Goal: Task Accomplishment & Management: Complete application form

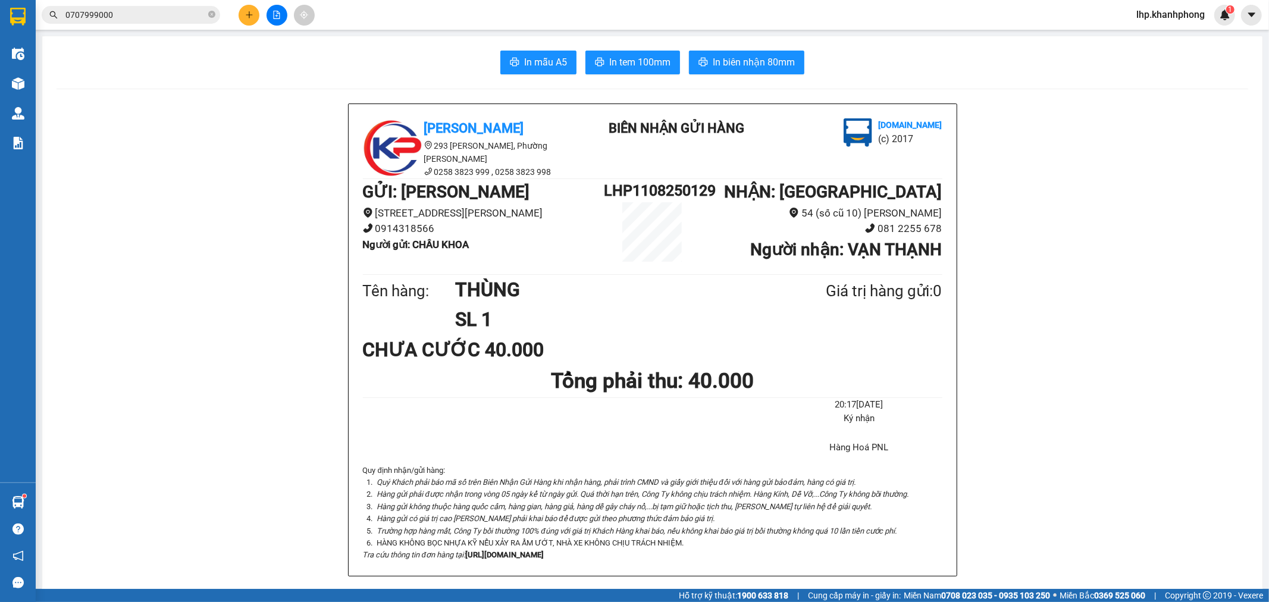
click at [254, 9] on button at bounding box center [249, 15] width 21 height 21
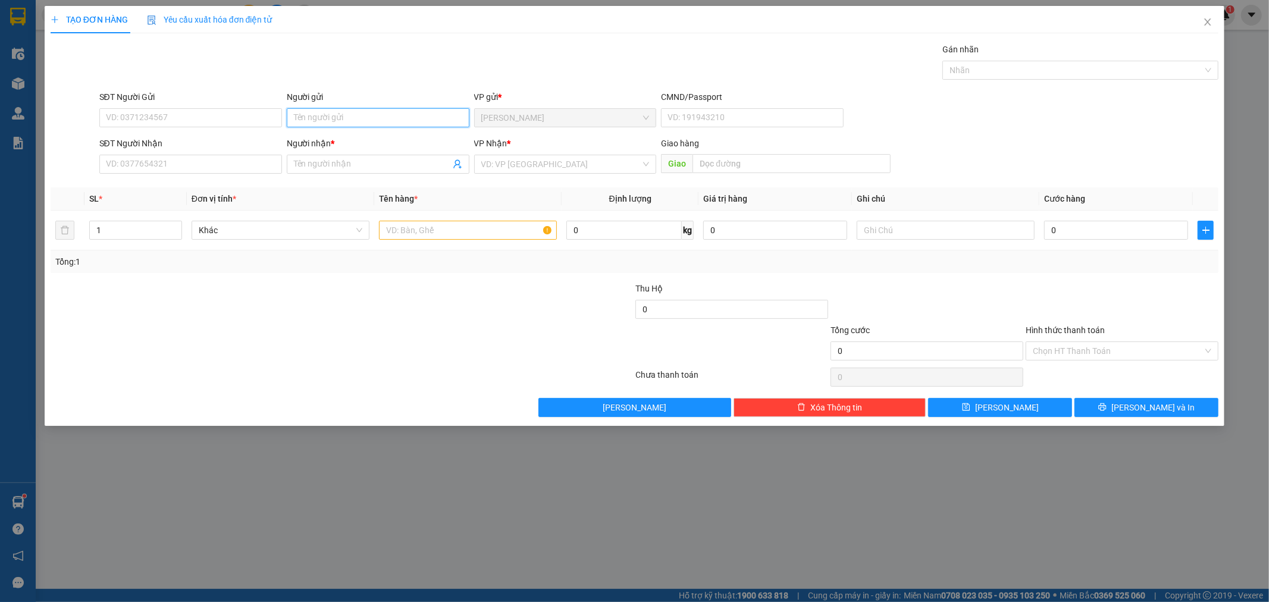
click at [350, 122] on input "Người gửi" at bounding box center [378, 117] width 183 height 19
click at [350, 122] on input "VIỆT HUNGE" at bounding box center [378, 117] width 183 height 19
click at [350, 122] on input "VIỆT HUNGƯ" at bounding box center [378, 117] width 183 height 19
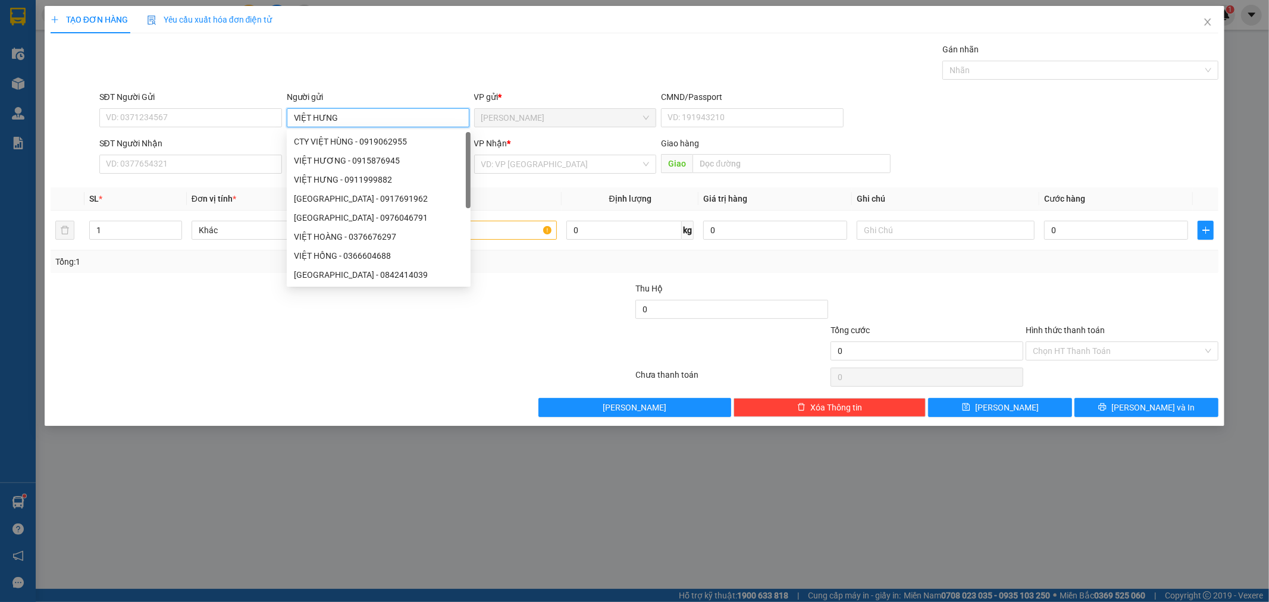
type input "VIỆT HƯNG"
type input "[PERSON_NAME]"
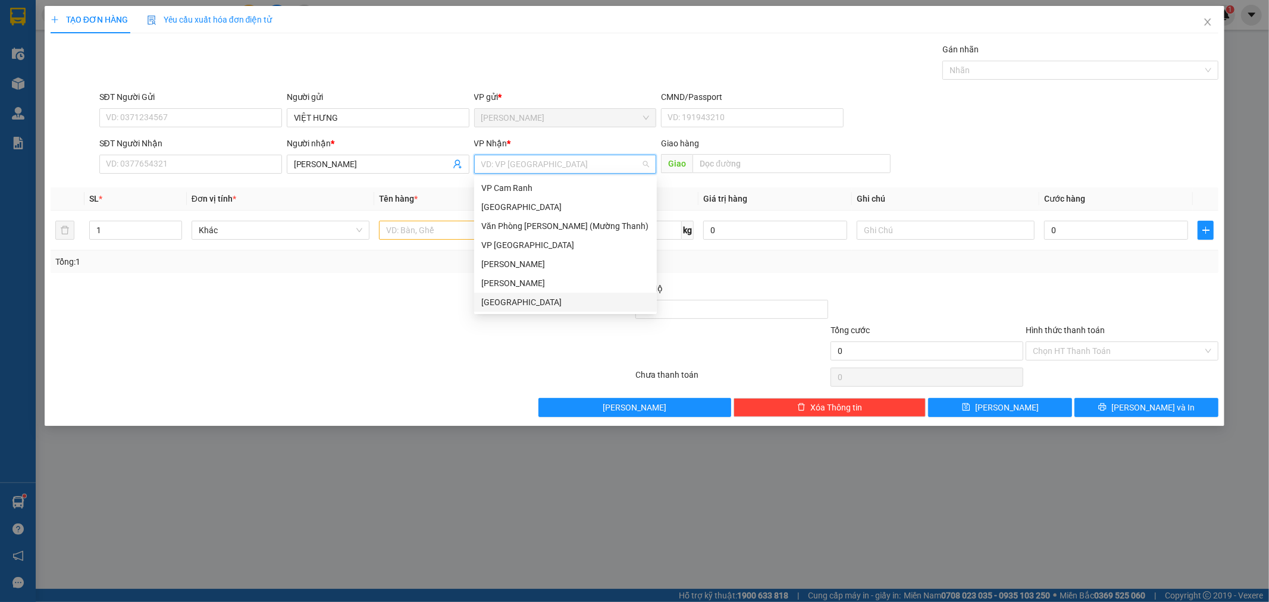
click at [504, 306] on div "[GEOGRAPHIC_DATA]" at bounding box center [565, 302] width 168 height 13
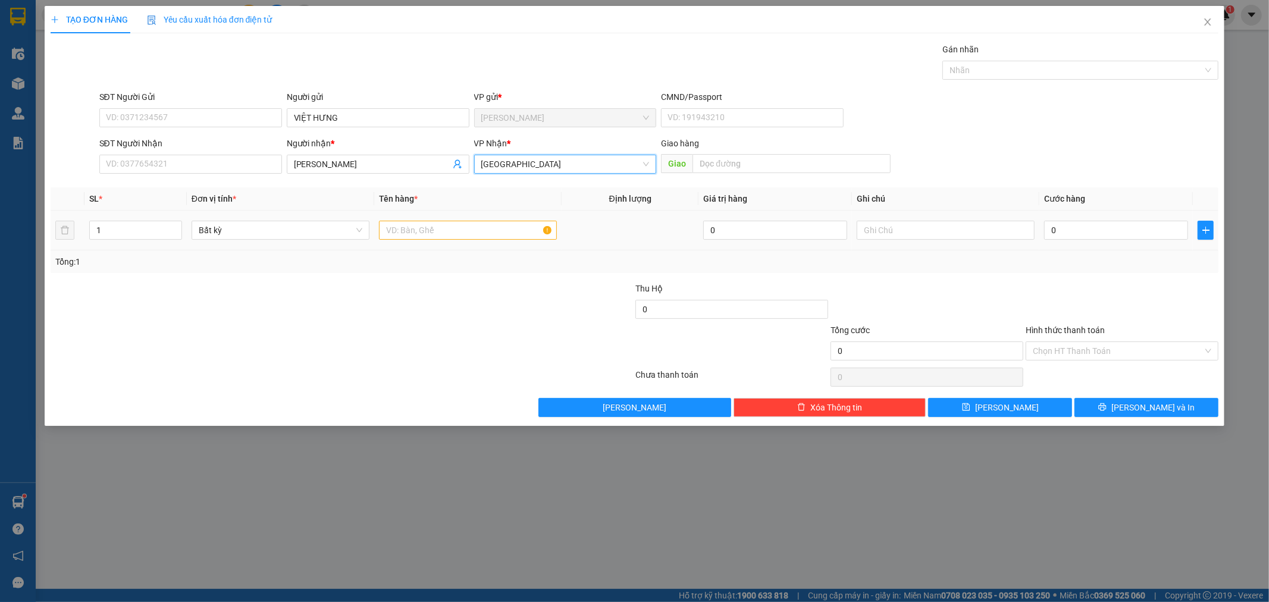
click at [412, 239] on div at bounding box center [468, 230] width 178 height 24
click at [412, 237] on input "text" at bounding box center [468, 230] width 178 height 19
type input "THÙNG"
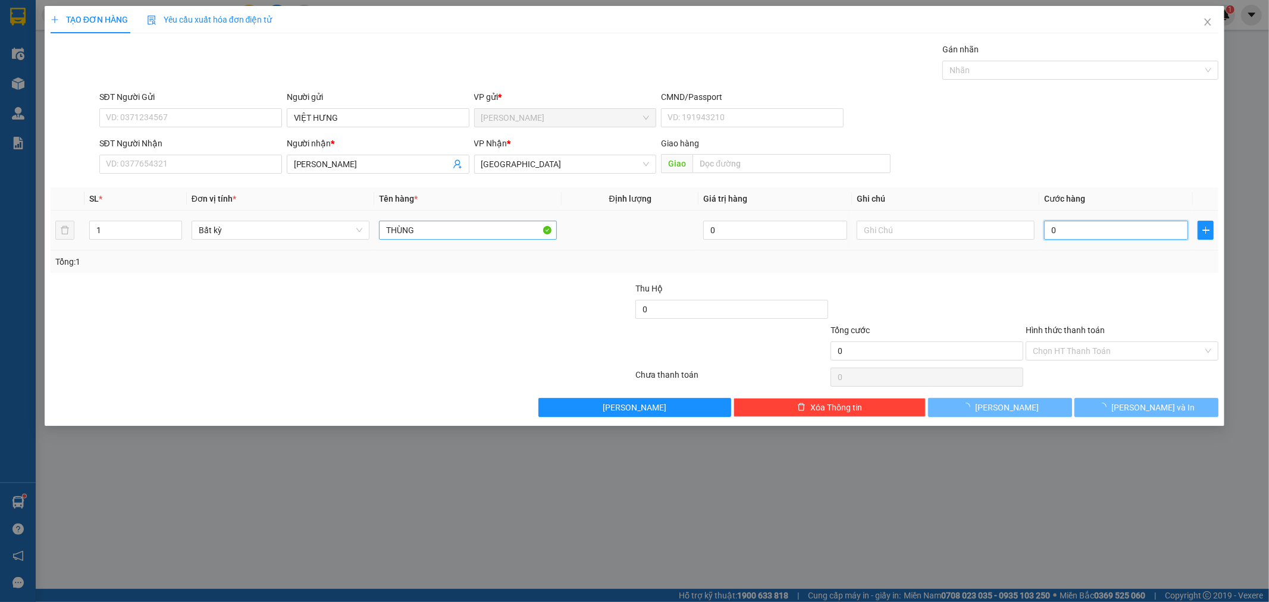
type input "5"
type input "50"
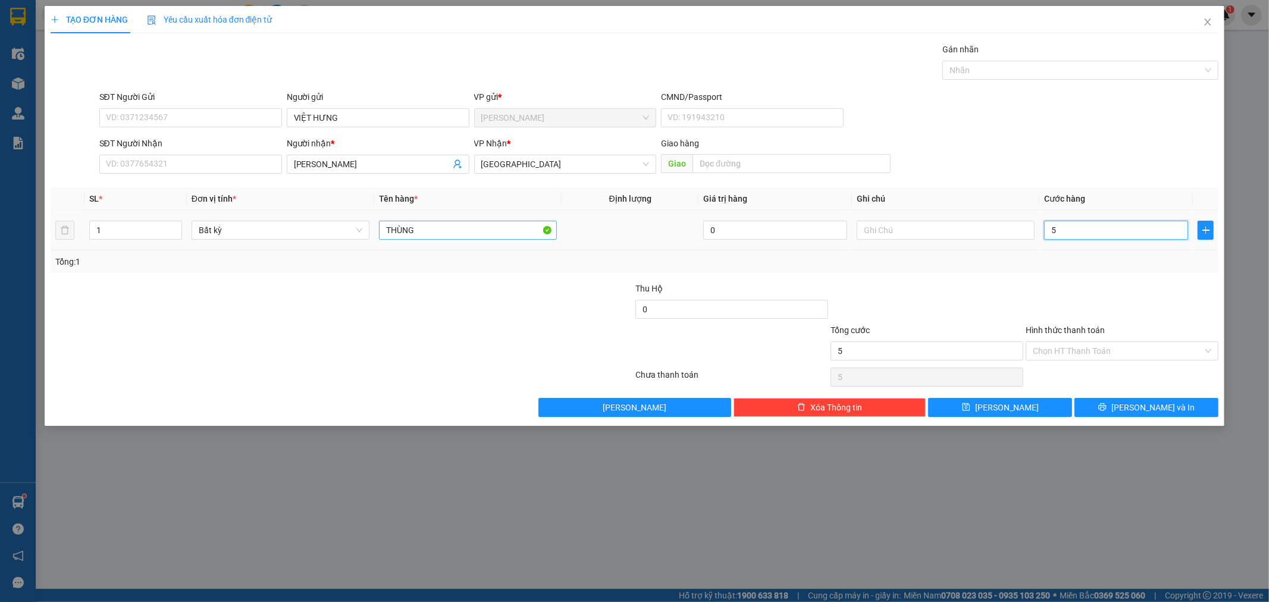
type input "50"
type input "50.000"
click at [1129, 415] on button "[PERSON_NAME] và In" at bounding box center [1146, 407] width 144 height 19
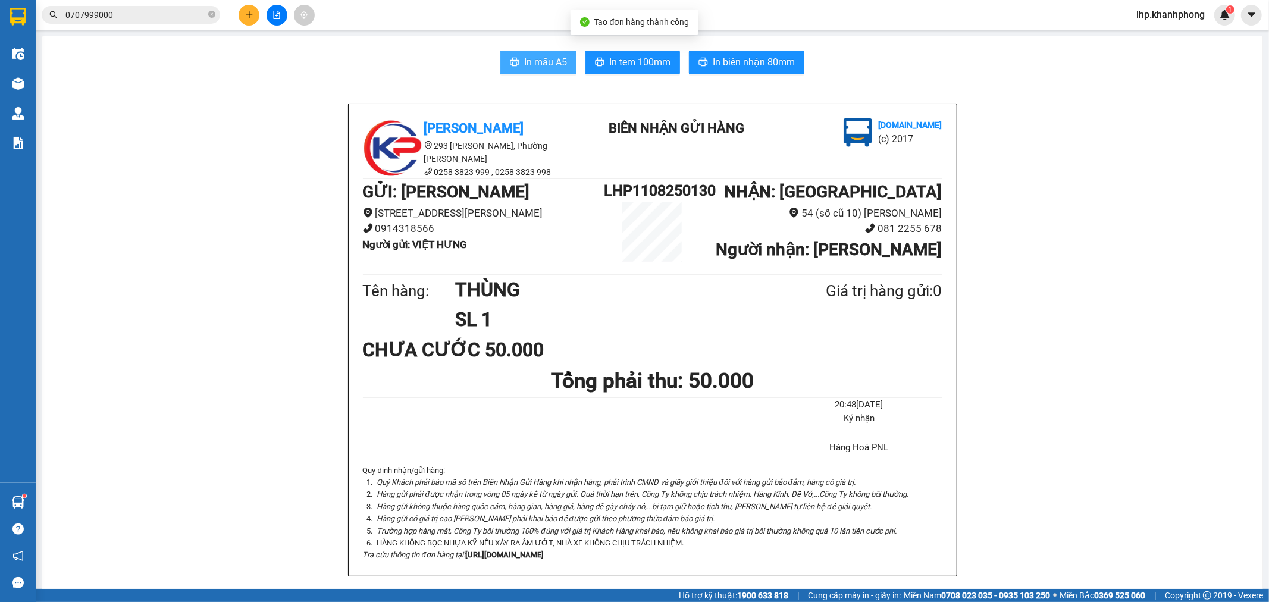
drag, startPoint x: 534, startPoint y: 51, endPoint x: 532, endPoint y: 61, distance: 9.8
click at [532, 60] on button "In mẫu A5" at bounding box center [538, 63] width 76 height 24
click at [252, 16] on icon "plus" at bounding box center [249, 15] width 8 height 8
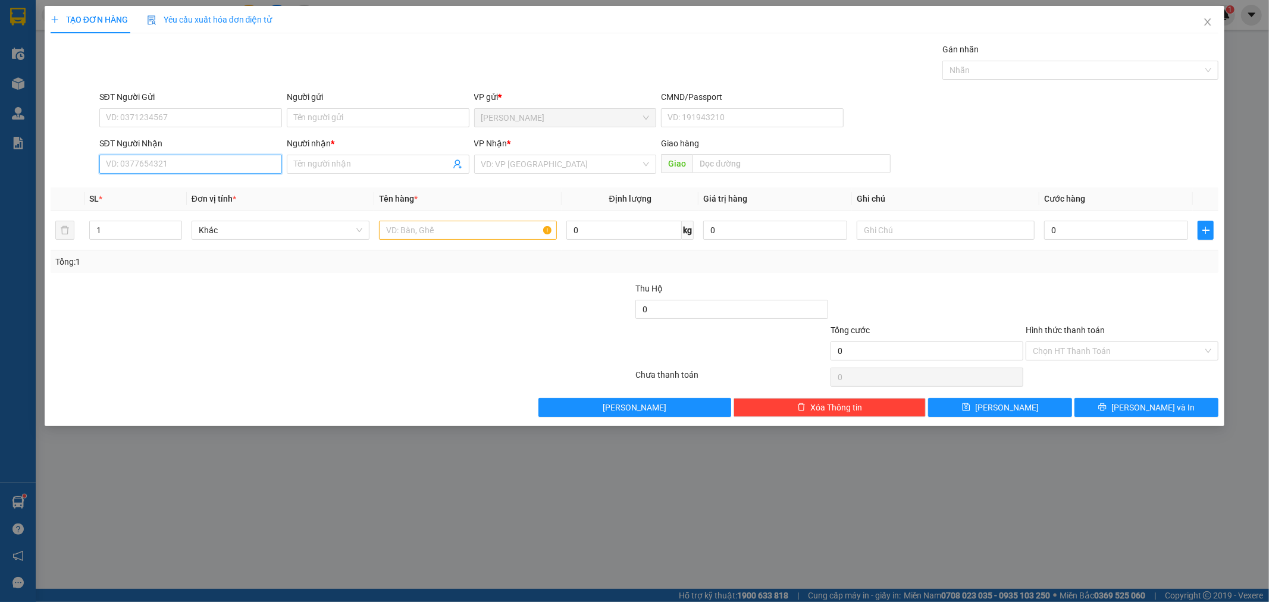
click at [195, 165] on input "SĐT Người Nhận" at bounding box center [190, 164] width 183 height 19
click at [188, 180] on div "0776333828 - chị [PERSON_NAME]" at bounding box center [190, 187] width 183 height 19
type input "0776333828"
type input "chị [PERSON_NAME]"
type input "0776333828"
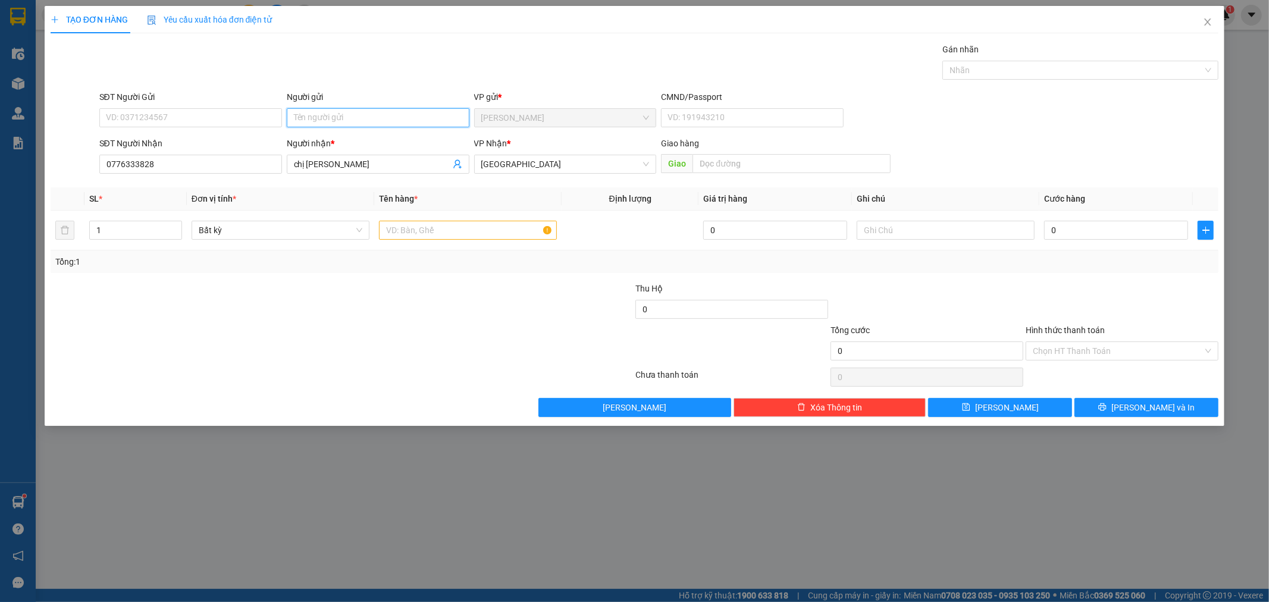
click at [316, 117] on input "Người gửi" at bounding box center [378, 117] width 183 height 19
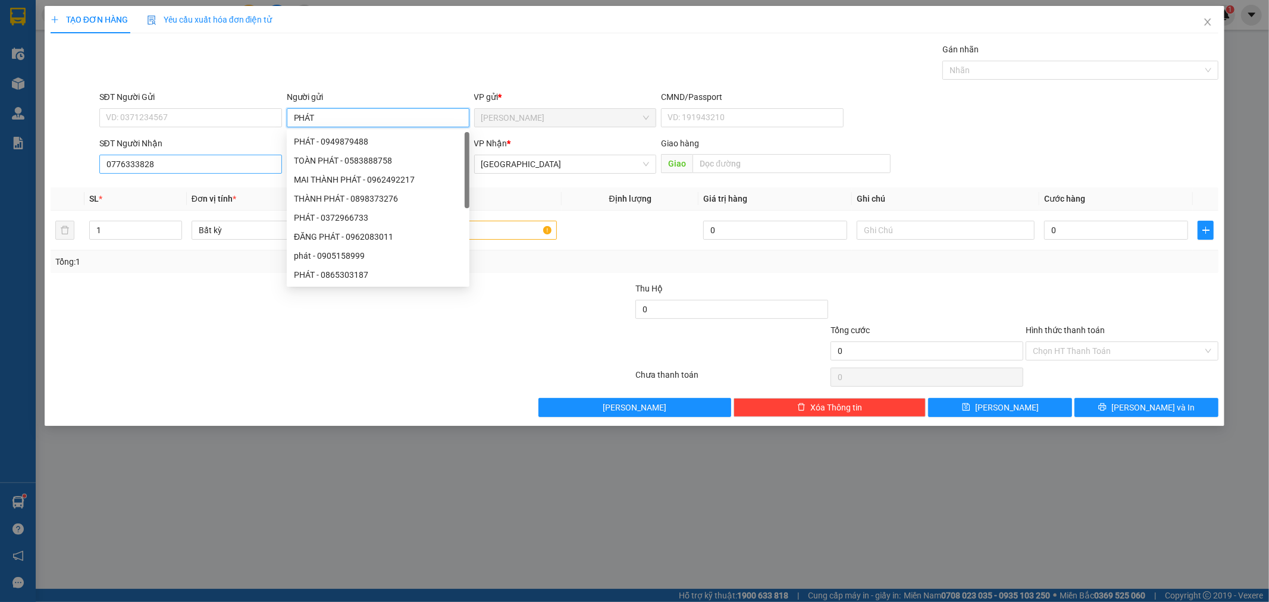
type input "PHÁT"
click at [199, 159] on input "0776333828" at bounding box center [190, 164] width 183 height 19
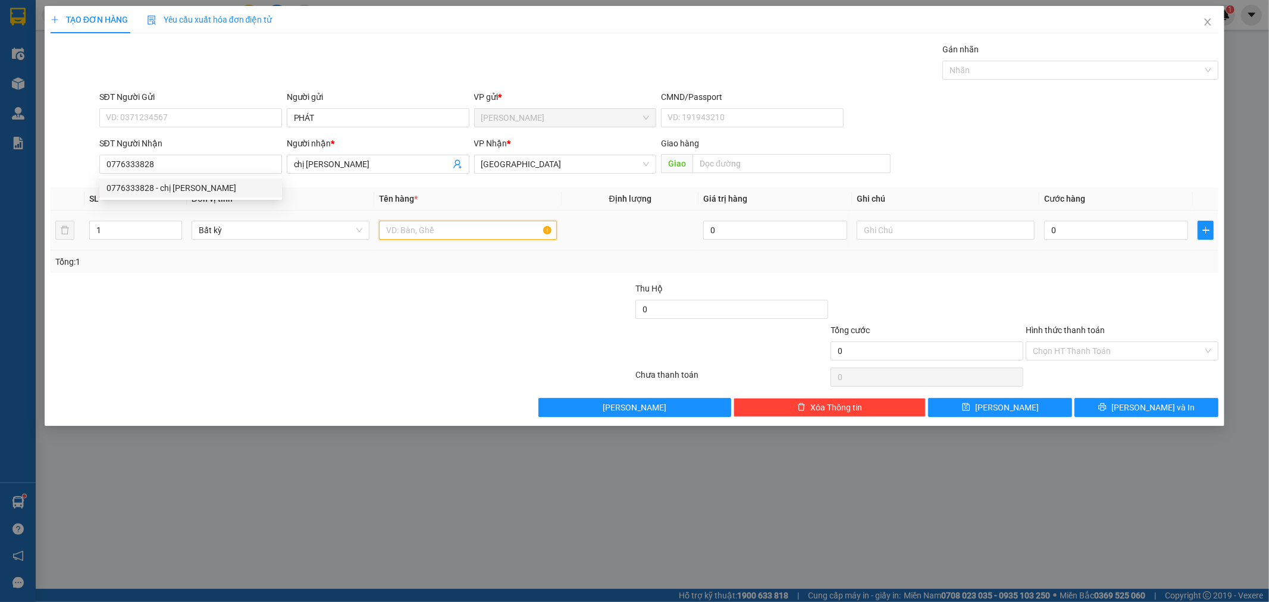
click at [433, 234] on input "text" at bounding box center [468, 230] width 178 height 19
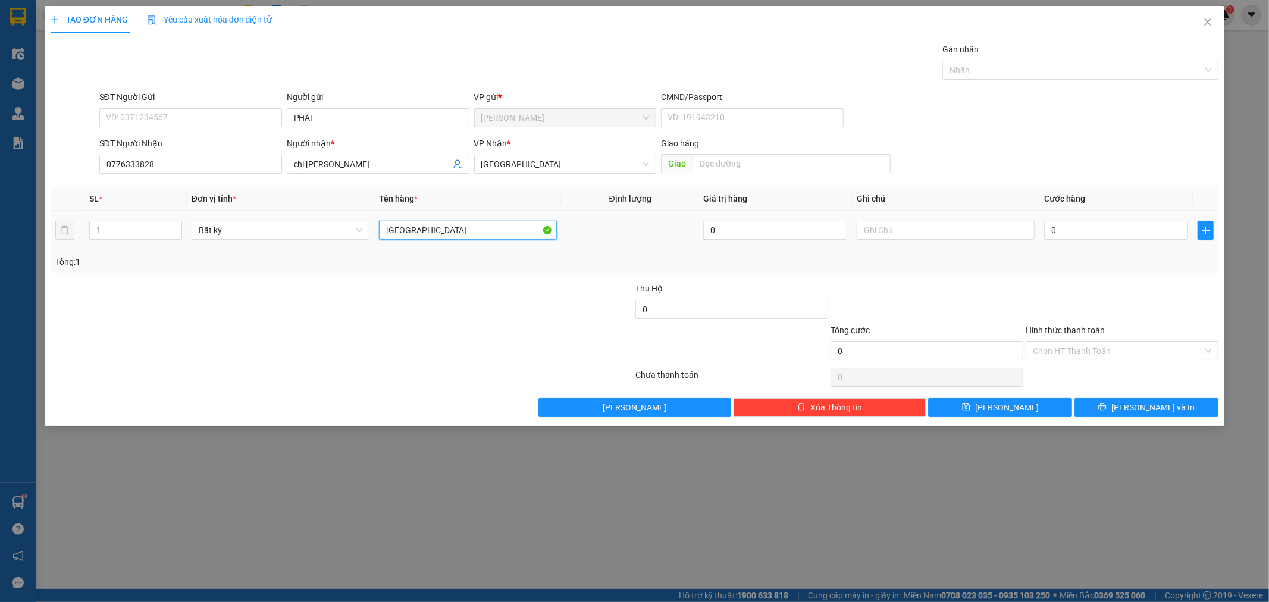
type input "[GEOGRAPHIC_DATA]"
type input "6"
type input "60"
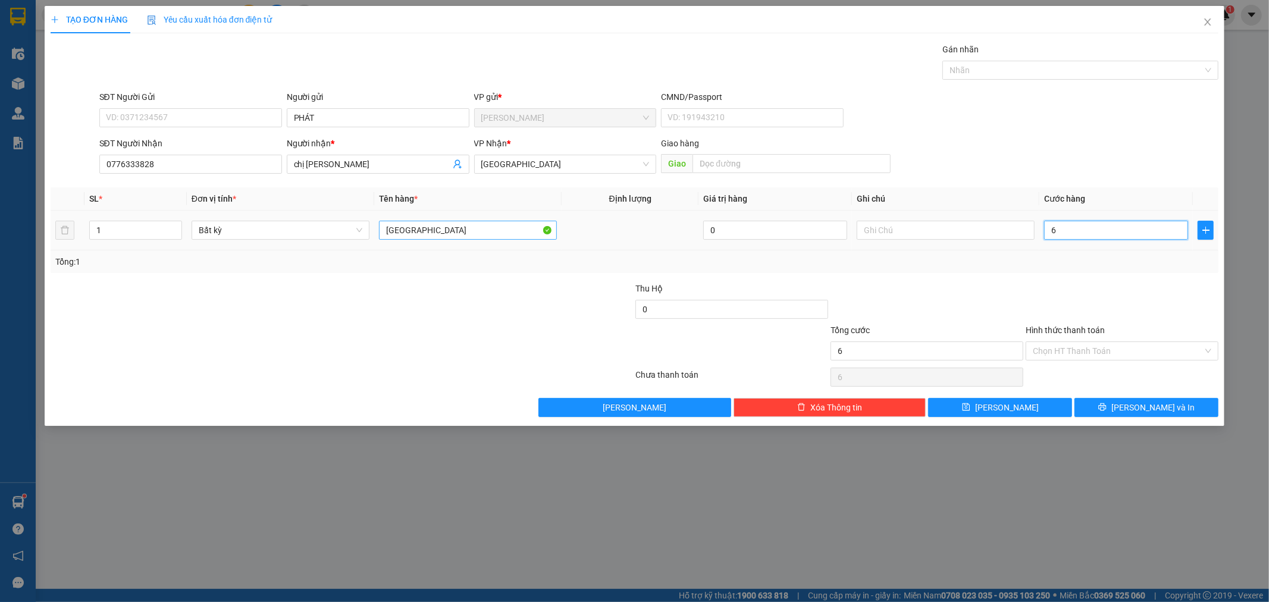
type input "60"
type input "60.000"
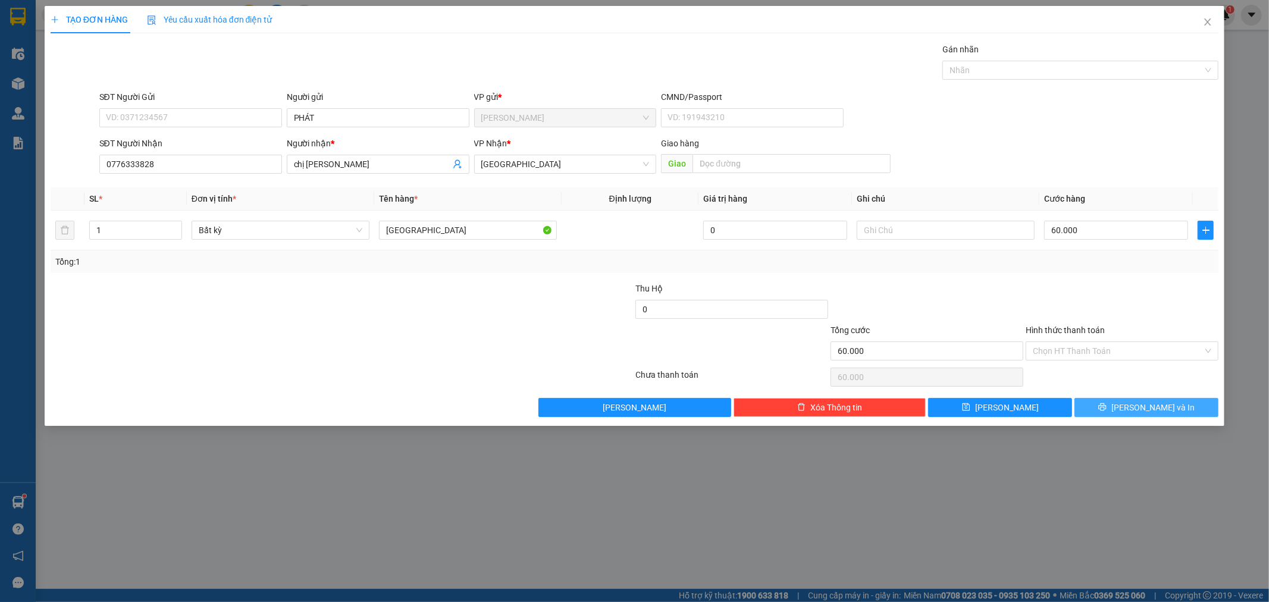
click at [1118, 403] on button "[PERSON_NAME] và In" at bounding box center [1146, 407] width 144 height 19
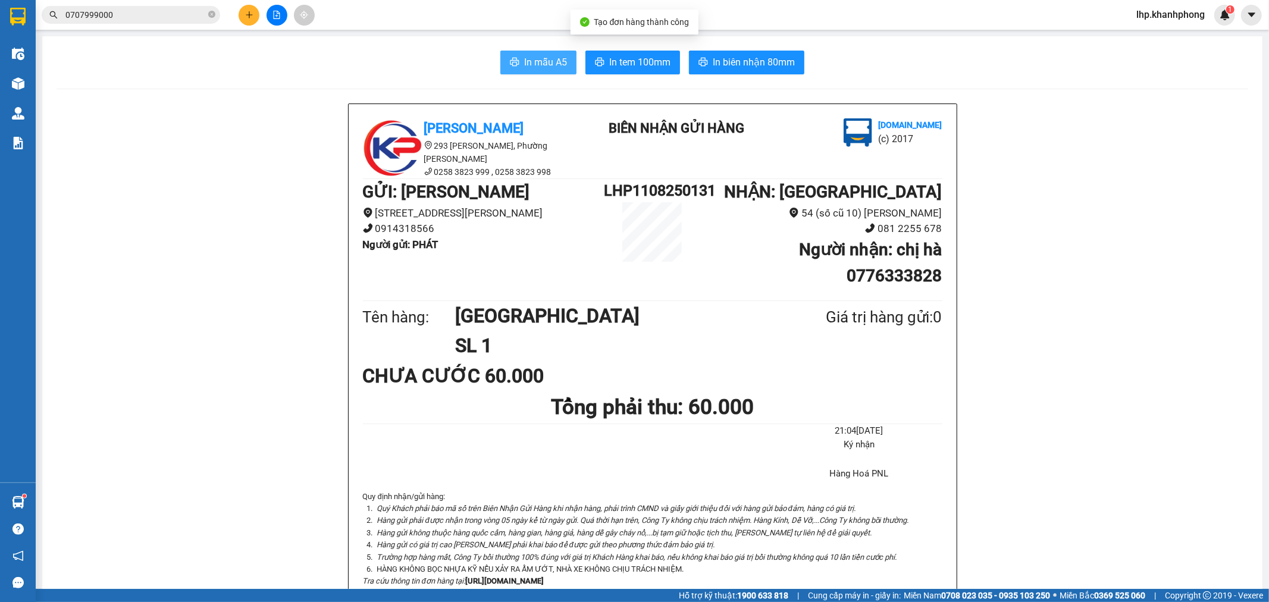
click at [537, 68] on span "In mẫu A5" at bounding box center [545, 62] width 43 height 15
click at [249, 14] on icon "plus" at bounding box center [249, 14] width 1 height 7
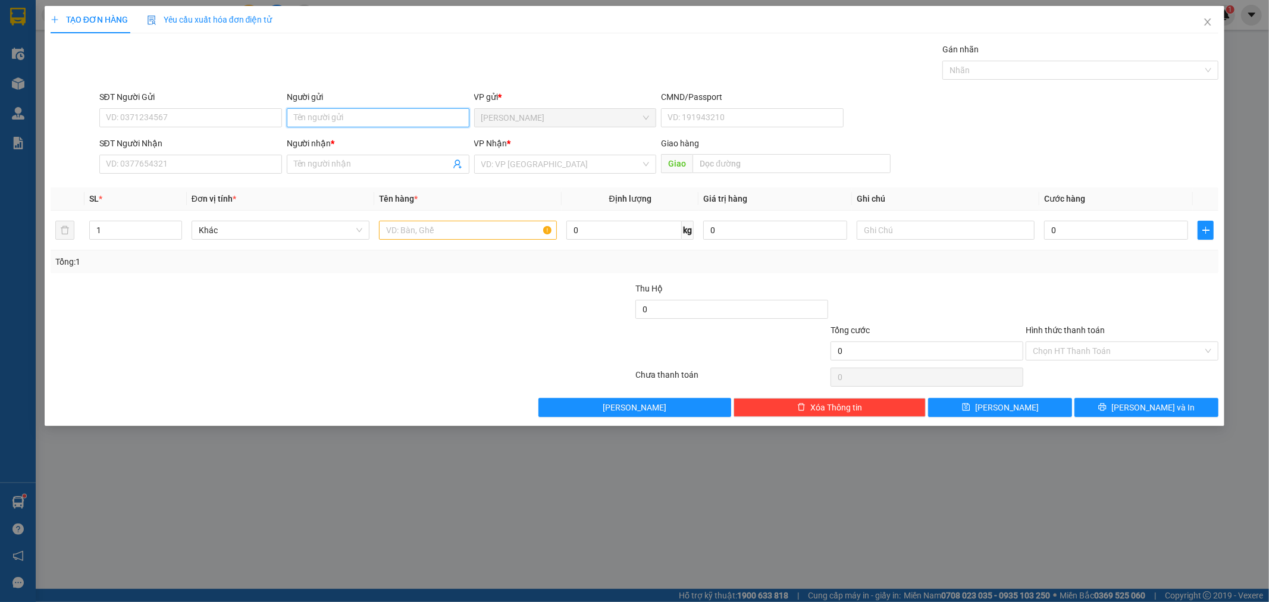
click at [365, 110] on input "Người gửi" at bounding box center [378, 117] width 183 height 19
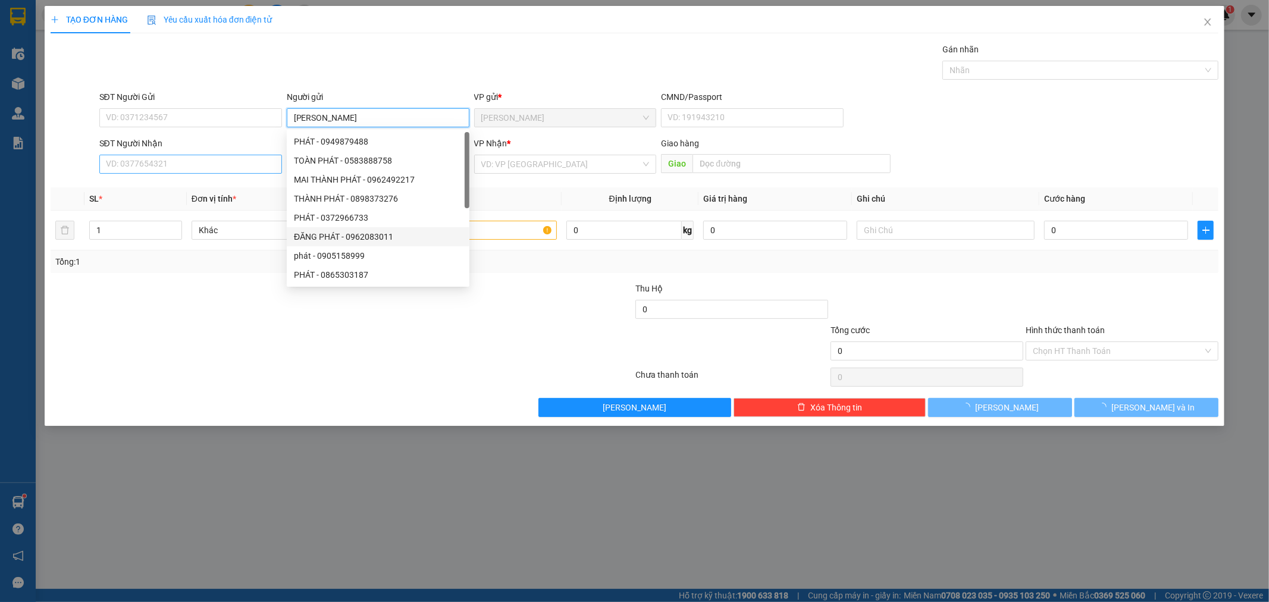
type input "[PERSON_NAME]"
click at [229, 164] on input "SĐT Người Nhận" at bounding box center [190, 164] width 183 height 19
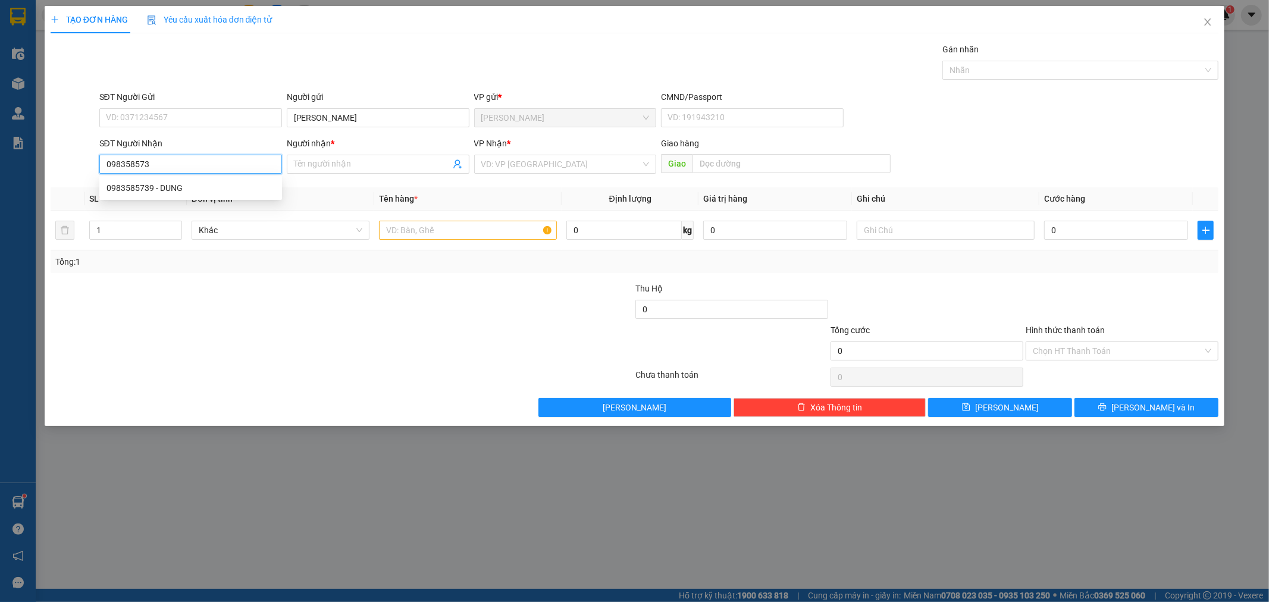
type input "0983585739"
click at [210, 191] on div "0983585739 - DUNG" at bounding box center [190, 187] width 168 height 13
type input "DUNG"
type input "0983585739"
click at [406, 226] on input "text" at bounding box center [468, 230] width 178 height 19
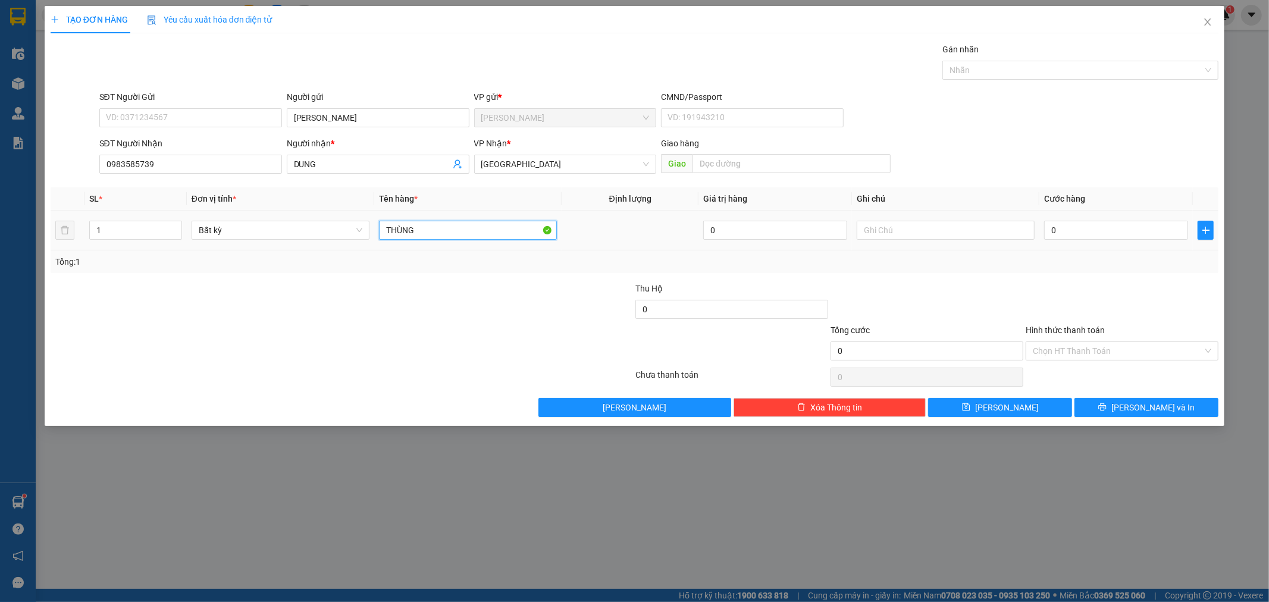
type input "THÙNG"
type input "3"
type input "30"
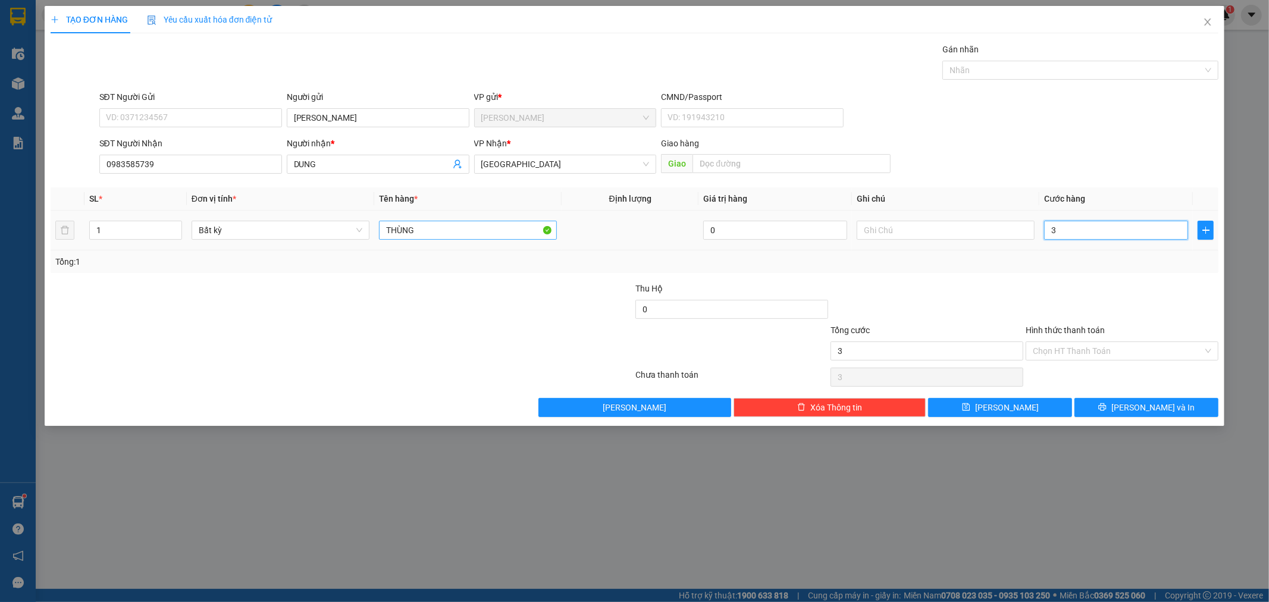
type input "30"
type input "30.000"
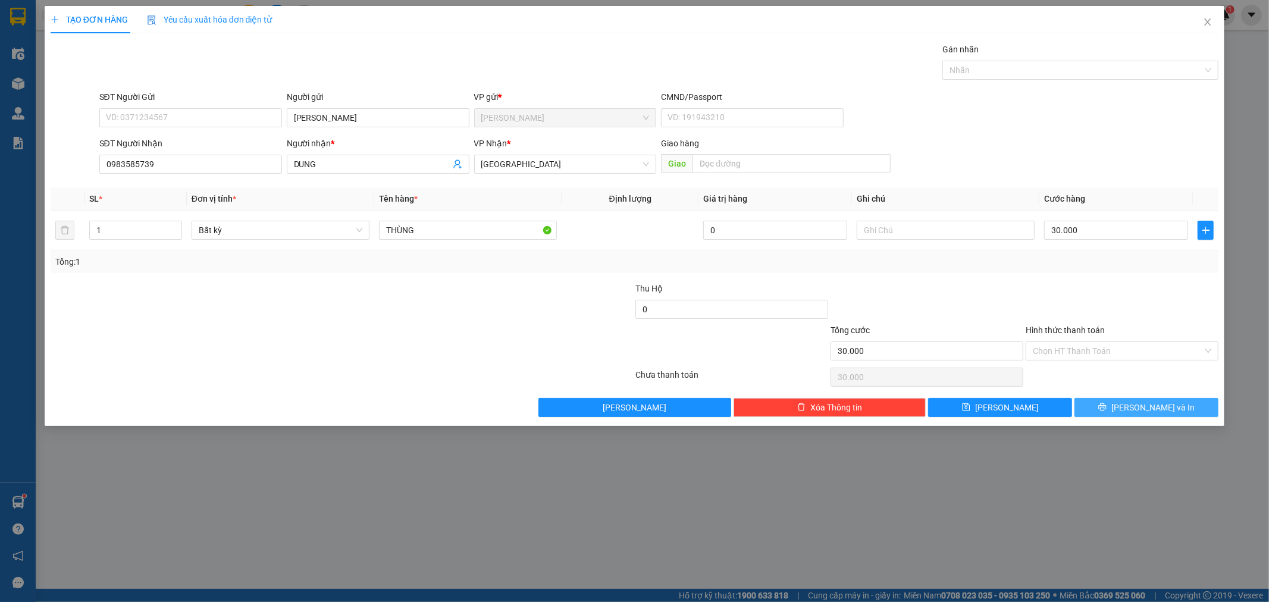
click at [1154, 406] on span "[PERSON_NAME] và In" at bounding box center [1152, 407] width 83 height 13
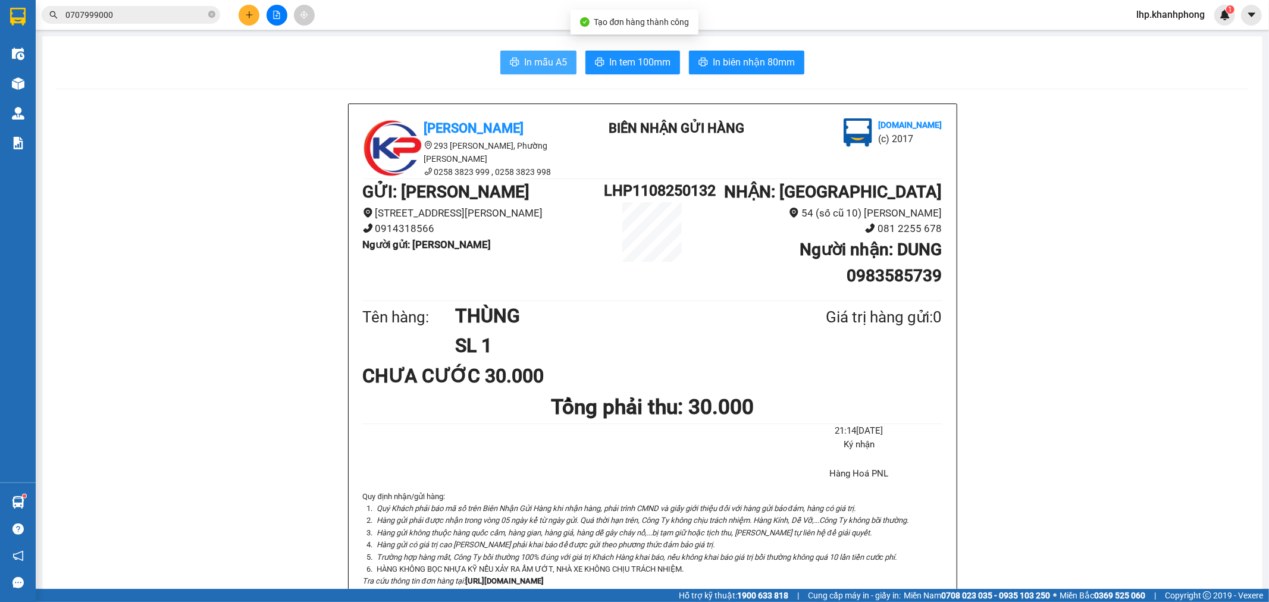
click at [541, 56] on span "In mẫu A5" at bounding box center [545, 62] width 43 height 15
click at [252, 12] on icon "plus" at bounding box center [249, 15] width 8 height 8
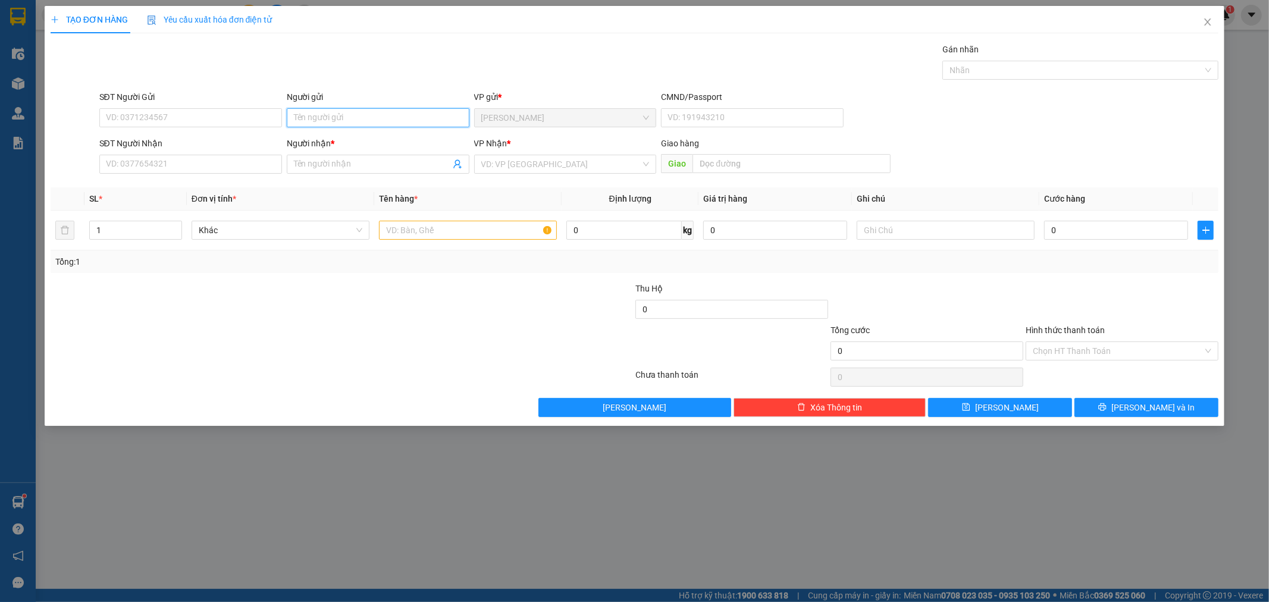
click at [369, 120] on input "Người gửi" at bounding box center [378, 117] width 183 height 19
type input "[PERSON_NAME]"
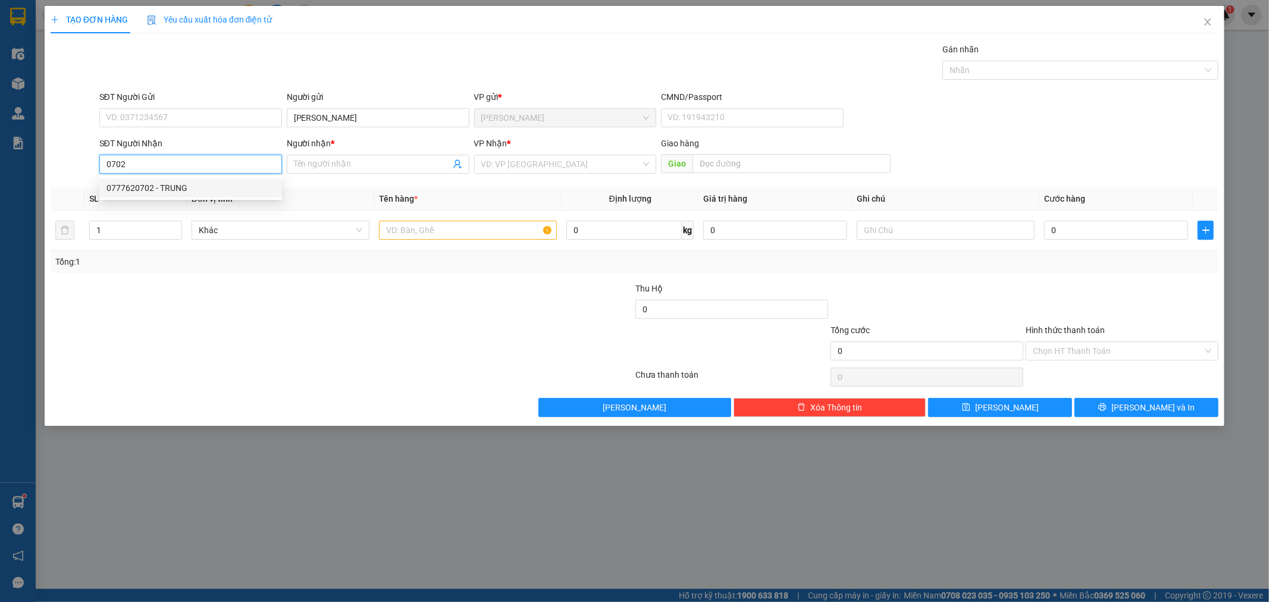
drag, startPoint x: 208, startPoint y: 187, endPoint x: 218, endPoint y: 191, distance: 10.7
click at [207, 188] on div "0777620702 - TRUNG" at bounding box center [190, 187] width 168 height 13
type input "0777620702"
type input "TRUNG"
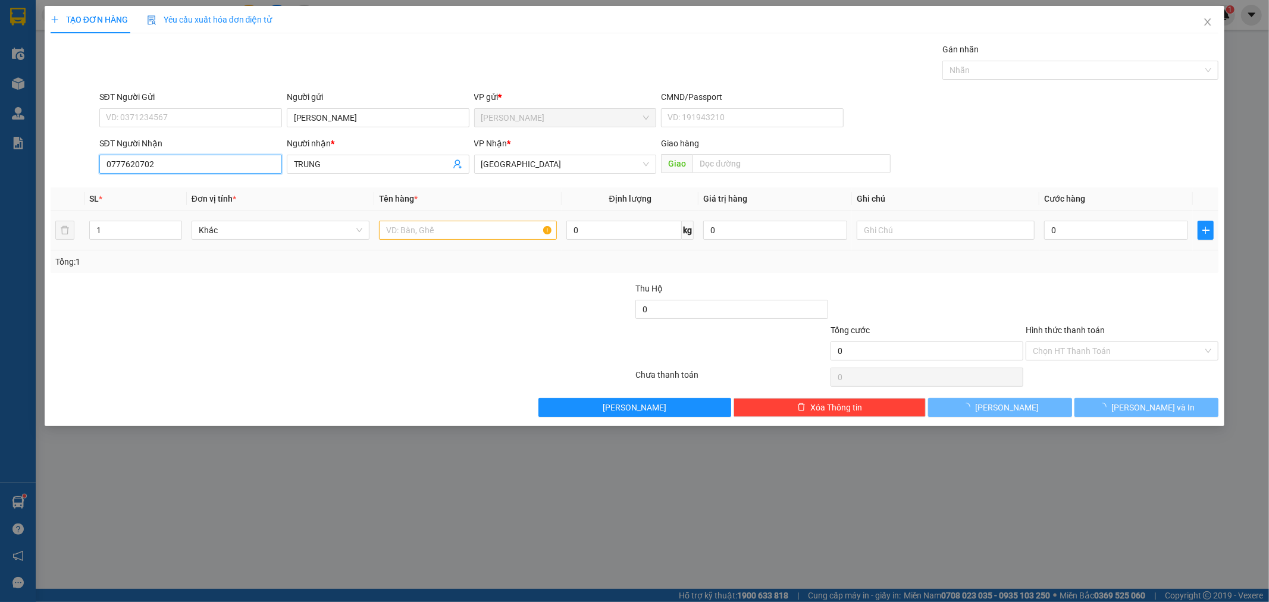
type input "0777620702"
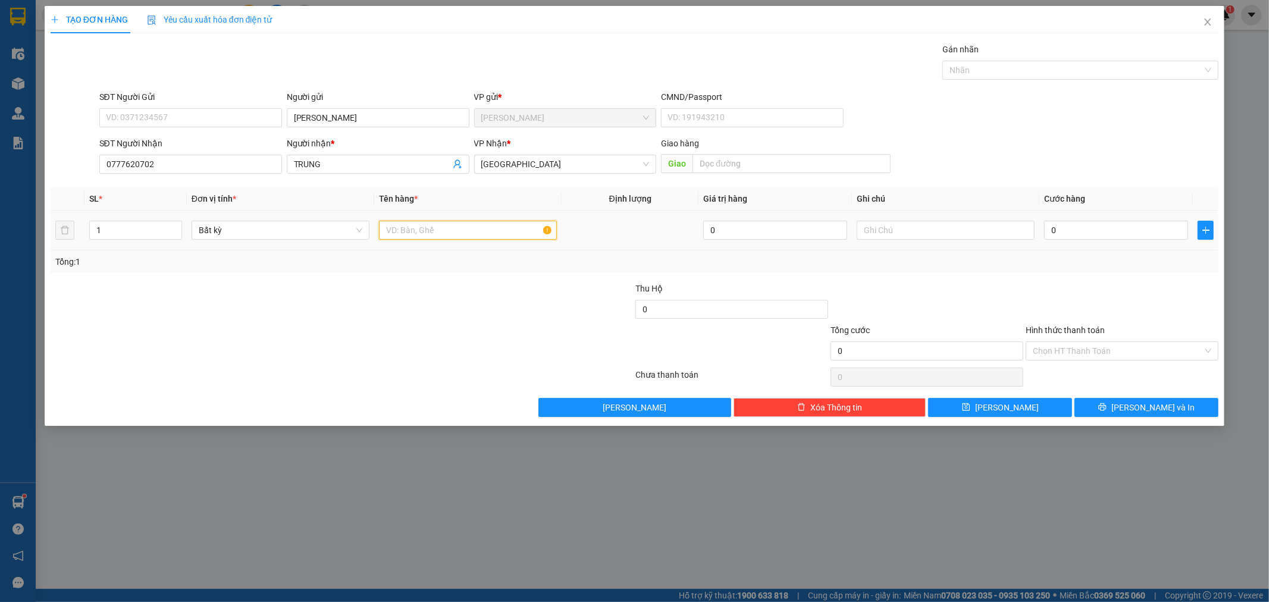
click at [420, 226] on input "text" at bounding box center [468, 230] width 178 height 19
type input "BAO"
type input "7"
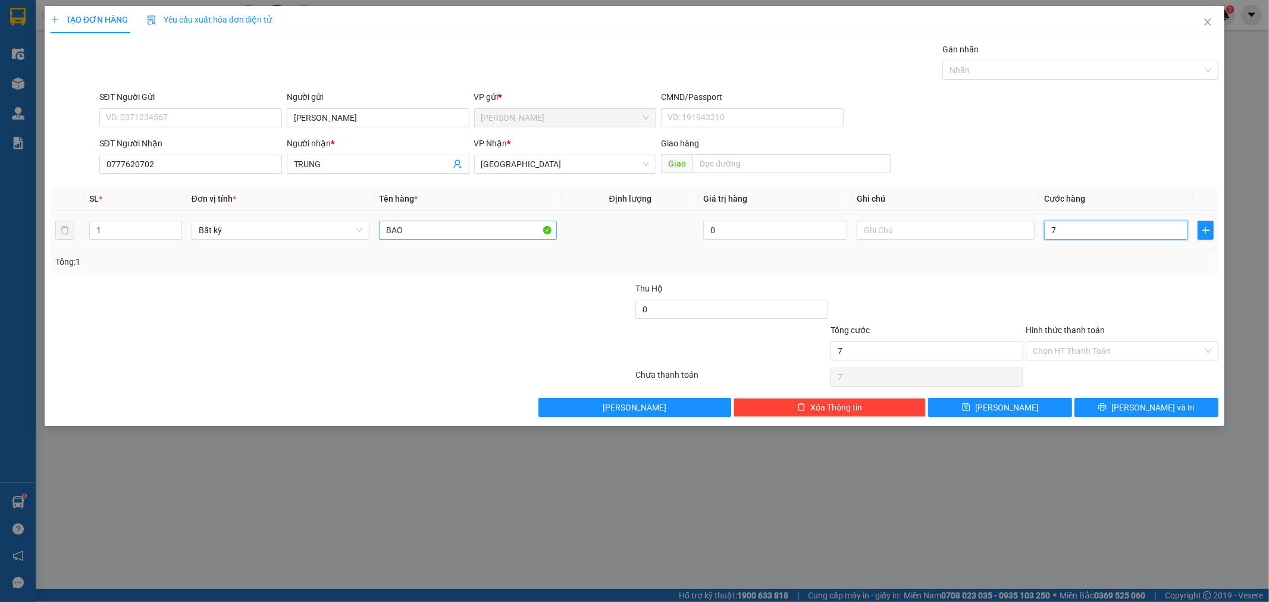
type input "74"
type input "740"
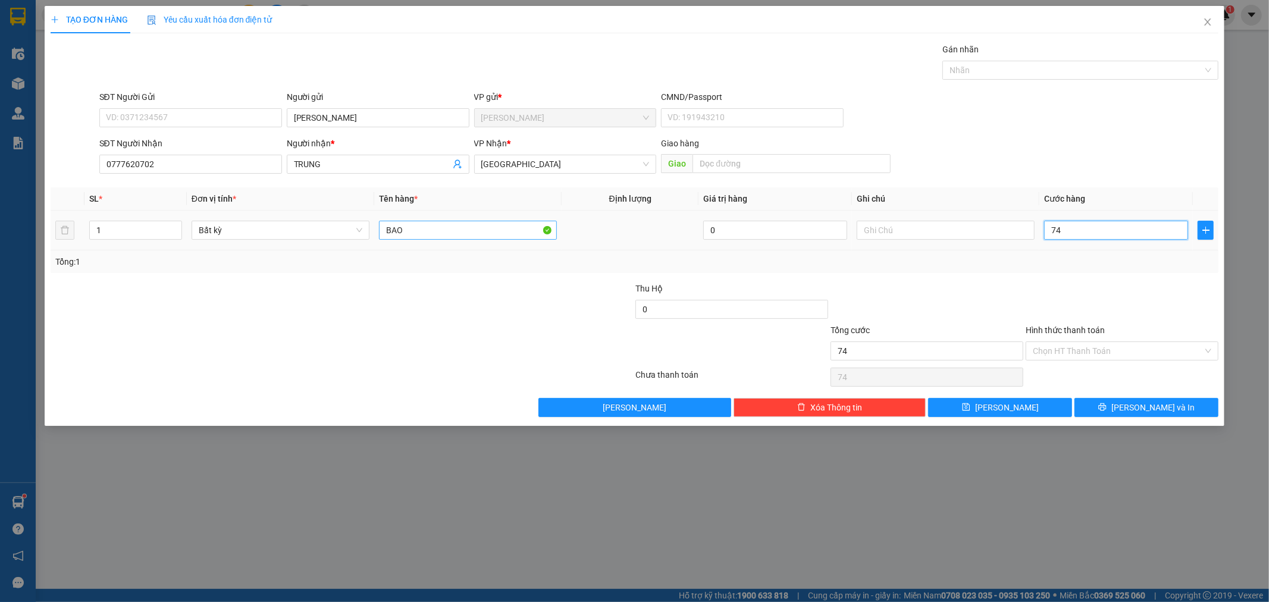
type input "740"
type input "74"
type input "7"
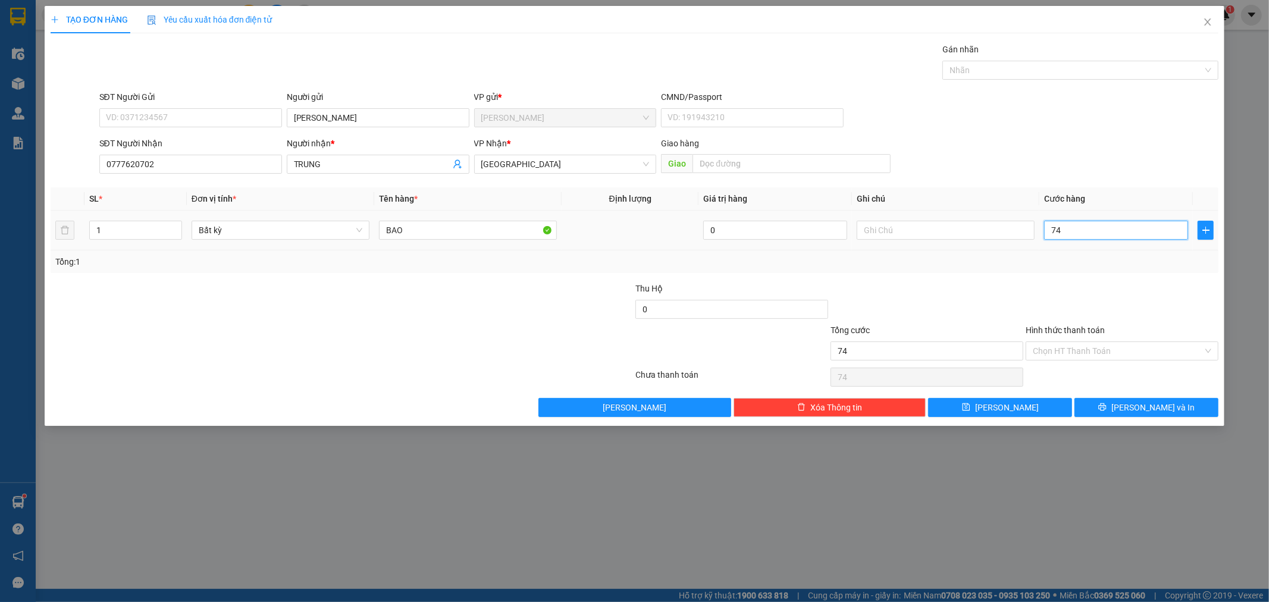
type input "7"
type input "70"
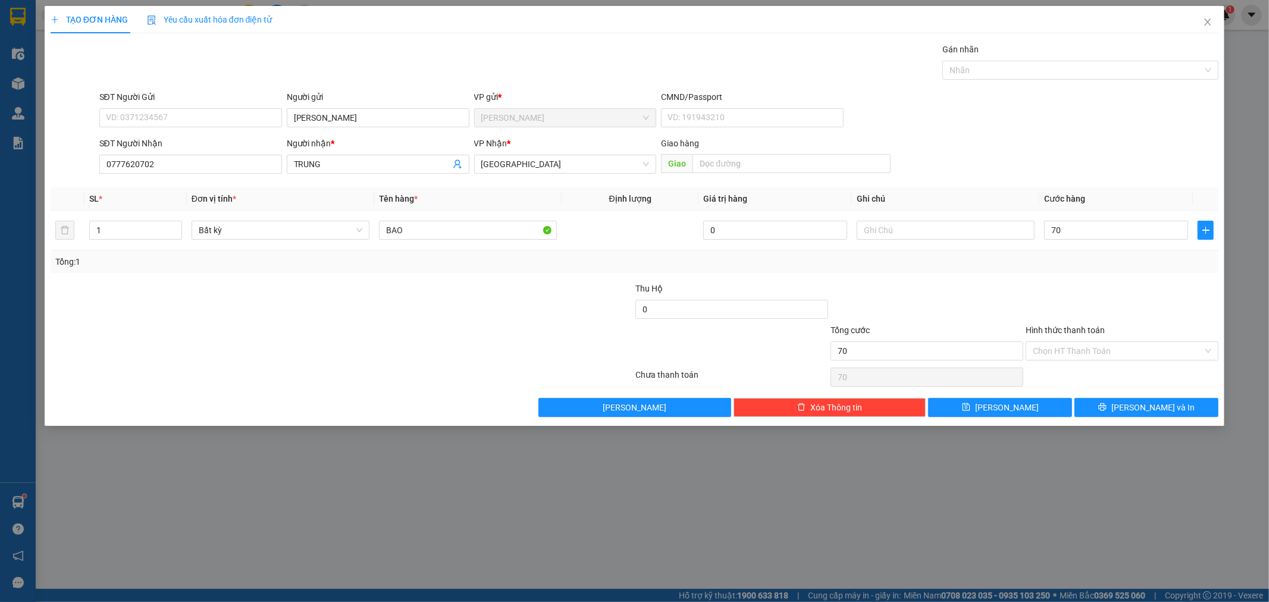
type input "70.000"
click at [1067, 299] on div at bounding box center [1121, 303] width 195 height 42
click at [1084, 355] on input "Hình thức thanh toán" at bounding box center [1118, 351] width 170 height 18
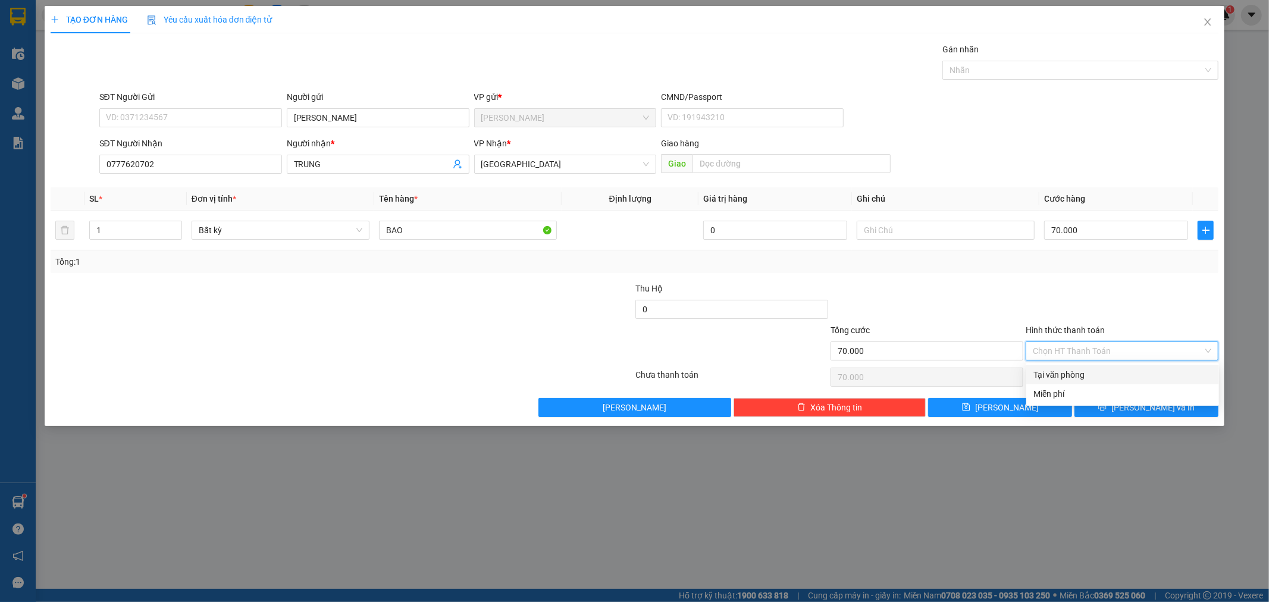
click at [1086, 371] on div "Tại văn phòng" at bounding box center [1122, 374] width 178 height 13
type input "0"
click at [1129, 402] on button "[PERSON_NAME] và In" at bounding box center [1146, 407] width 144 height 19
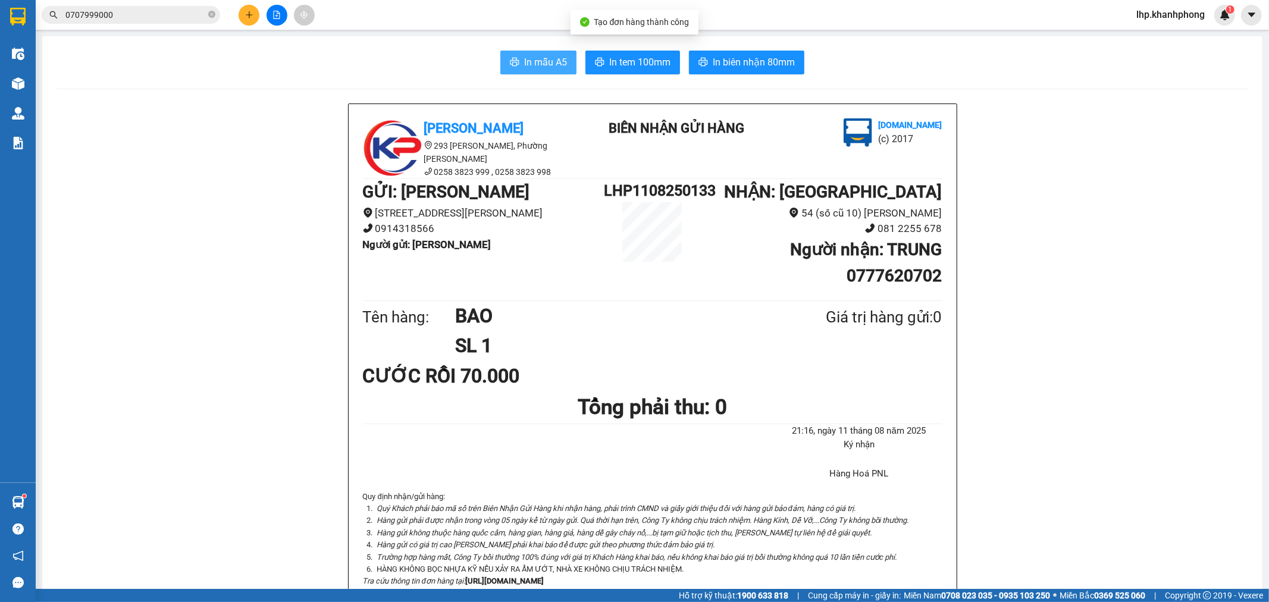
click at [540, 58] on span "In mẫu A5" at bounding box center [545, 62] width 43 height 15
